Goal: Task Accomplishment & Management: Use online tool/utility

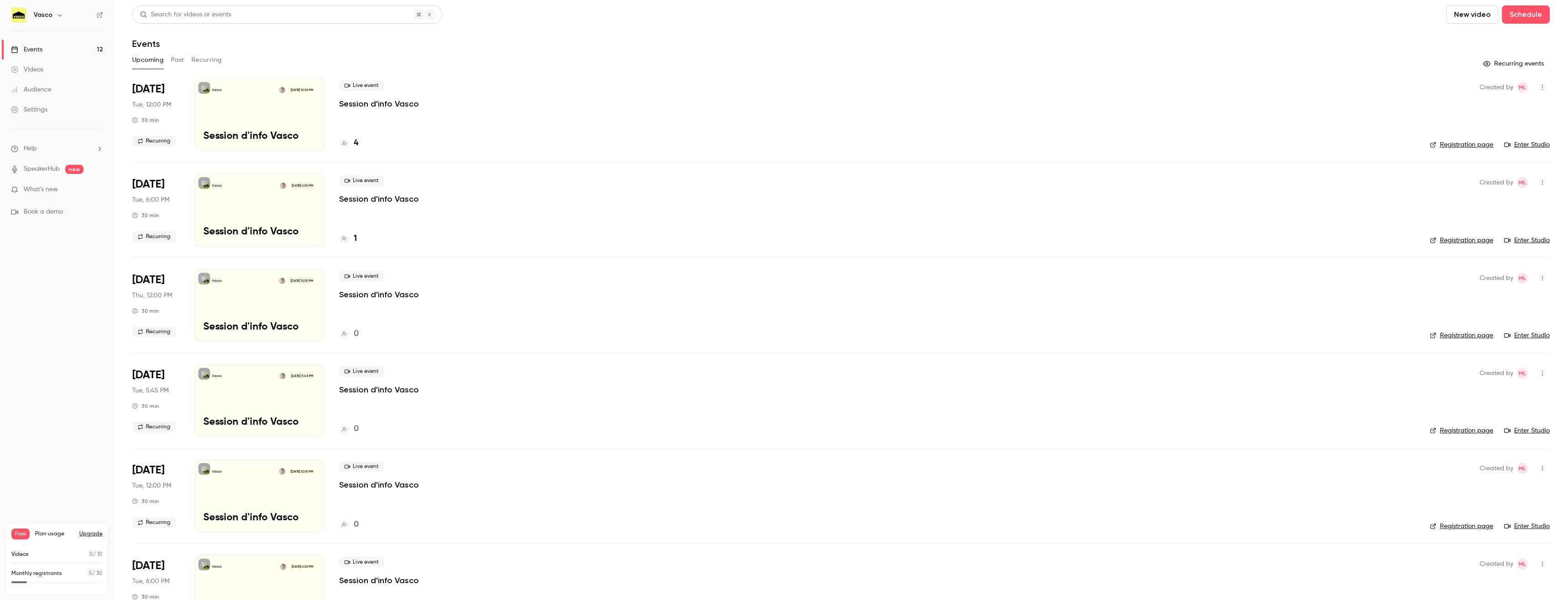
click at [210, 57] on button "Recurring" at bounding box center [207, 60] width 30 height 14
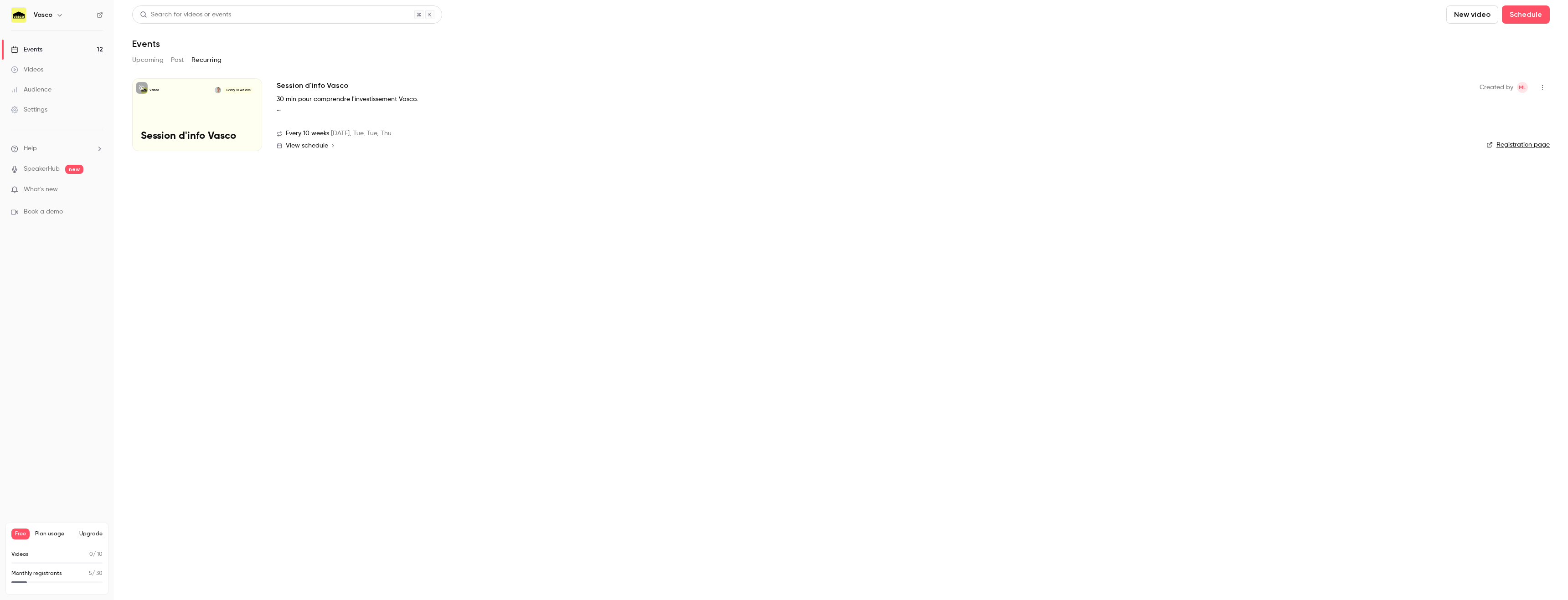
click at [330, 88] on h2 "Session d'info Vasco" at bounding box center [312, 86] width 71 height 11
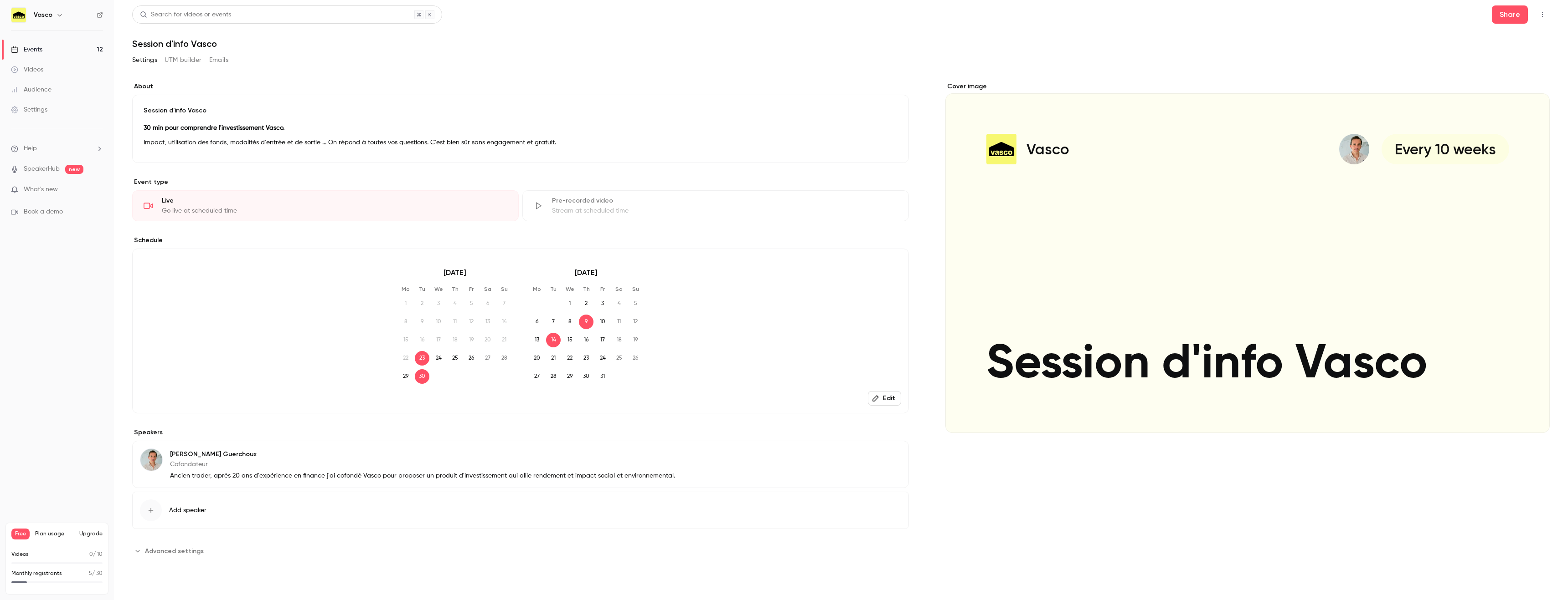
click at [45, 50] on link "Events 12" at bounding box center [57, 50] width 114 height 20
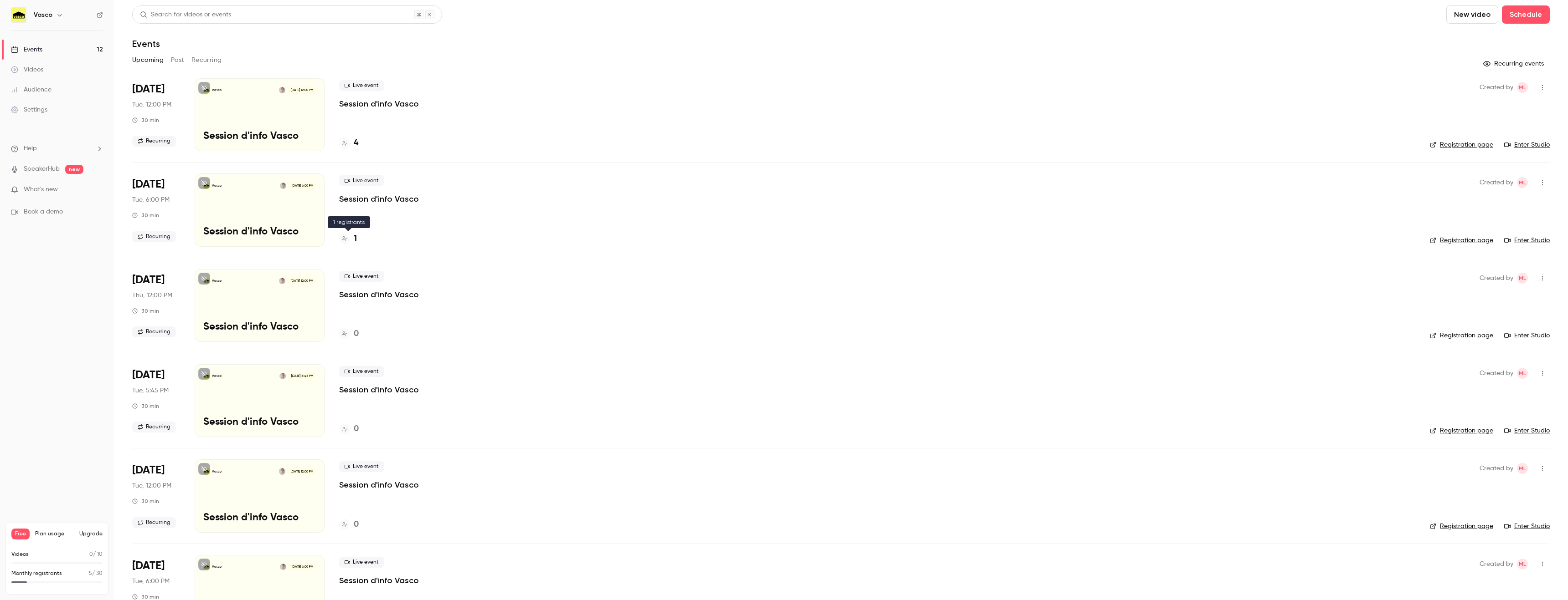
click at [351, 239] on div "1" at bounding box center [348, 238] width 18 height 13
click at [354, 143] on h4 "4" at bounding box center [355, 143] width 4 height 13
click at [210, 61] on button "Recurring" at bounding box center [207, 60] width 30 height 14
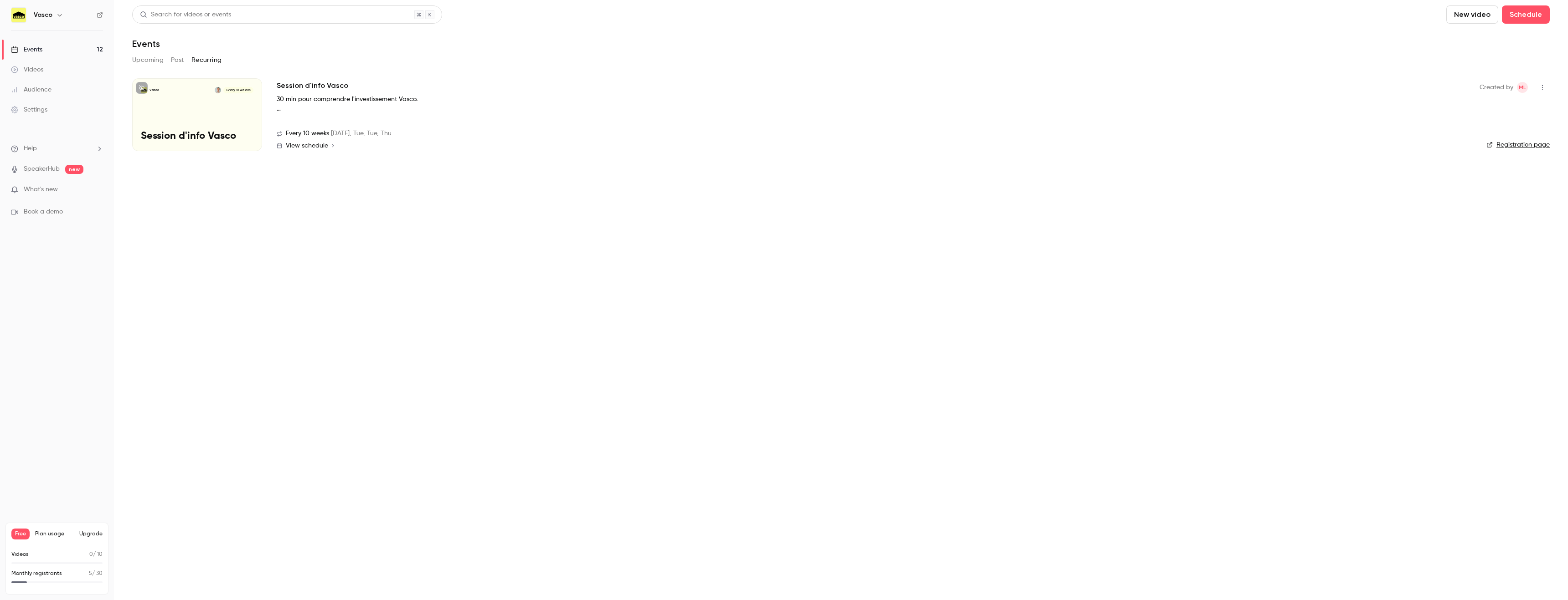
click at [307, 84] on h2 "Session d'info Vasco" at bounding box center [312, 86] width 71 height 11
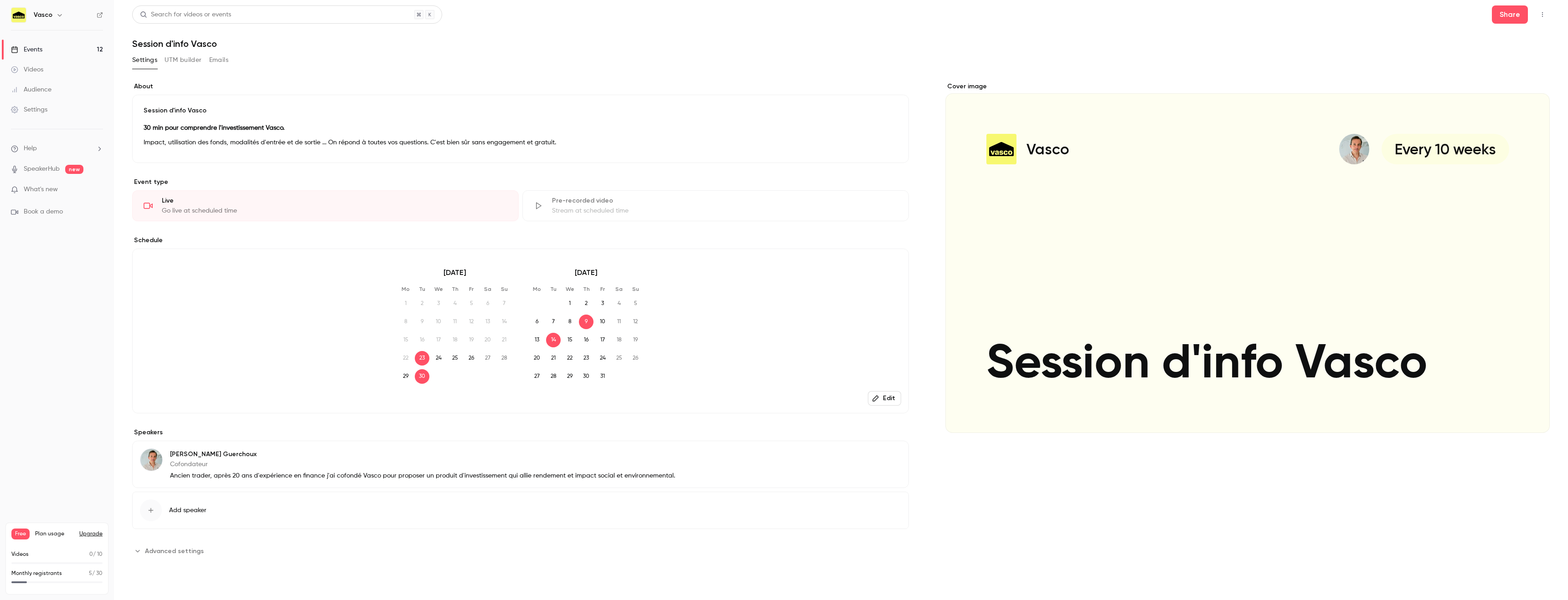
click at [190, 58] on button "UTM builder" at bounding box center [183, 60] width 37 height 14
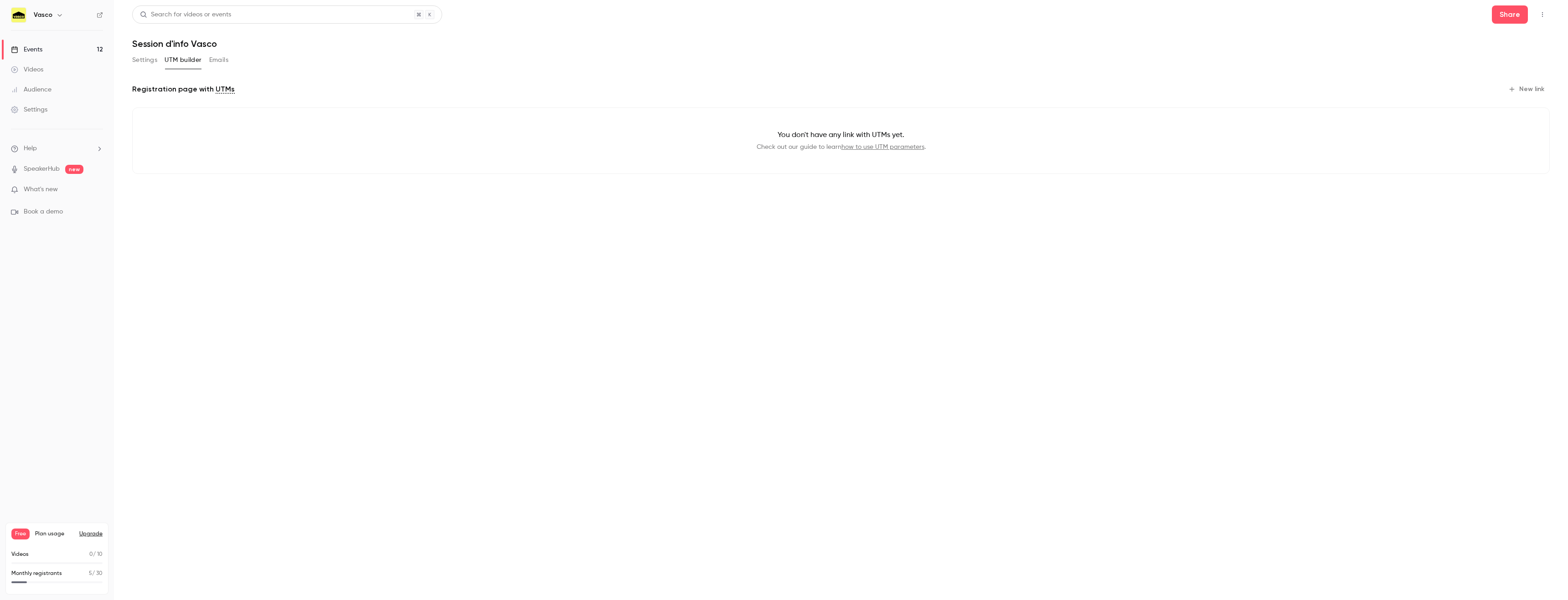
click at [218, 86] on link "UTMs" at bounding box center [225, 89] width 19 height 11
